Goal: Find specific page/section: Find specific page/section

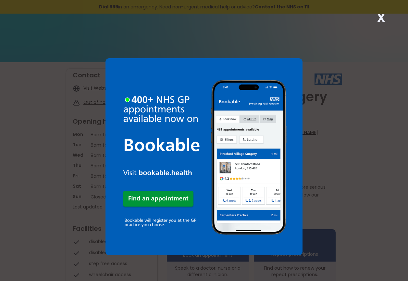
click at [382, 16] on strong "X" at bounding box center [381, 18] width 8 height 16
click at [378, 18] on strong "X" at bounding box center [381, 18] width 8 height 16
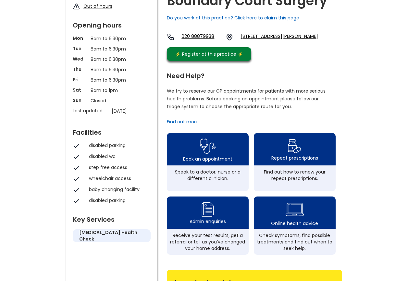
scroll to position [162, 0]
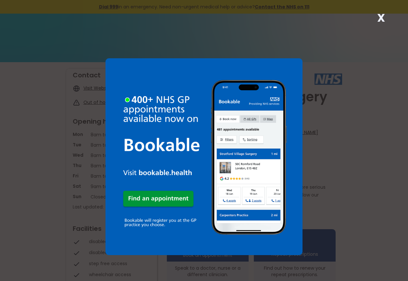
click at [381, 18] on strong "X" at bounding box center [381, 18] width 8 height 16
